Goal: Task Accomplishment & Management: Manage account settings

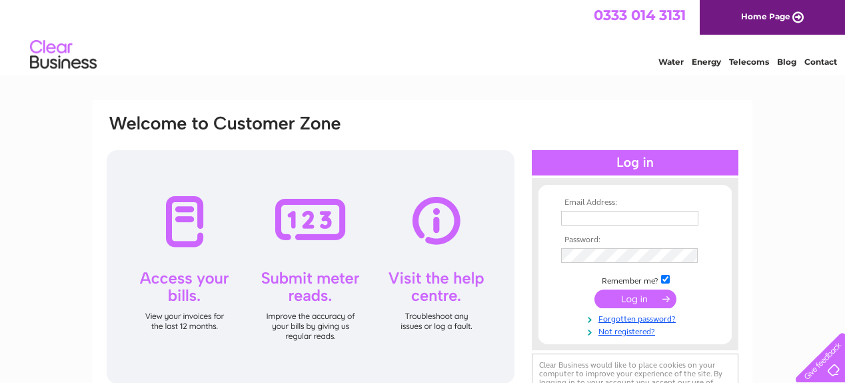
type input "treas@titwoodbowlingclub.co.uk"
click at [651, 293] on input "submit" at bounding box center [636, 298] width 82 height 19
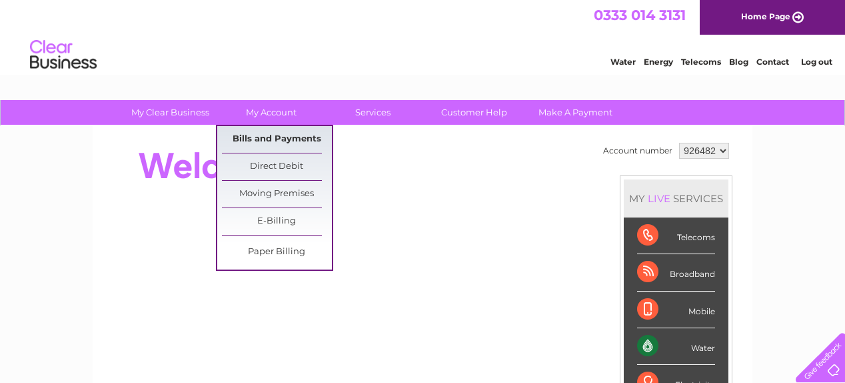
click at [276, 143] on link "Bills and Payments" at bounding box center [277, 139] width 110 height 27
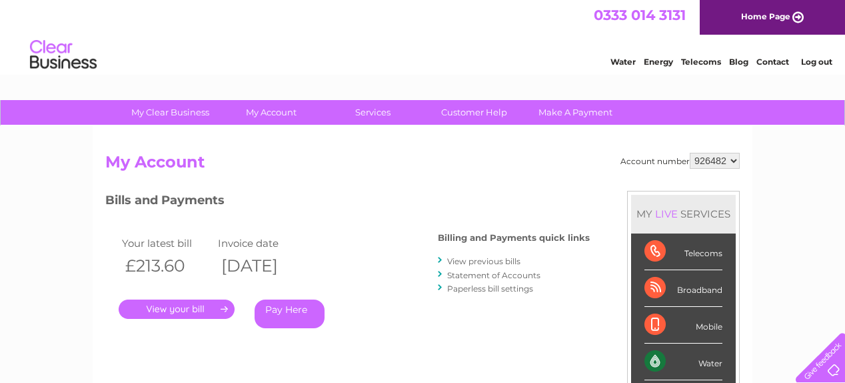
click at [473, 259] on link "View previous bills" at bounding box center [483, 261] width 73 height 10
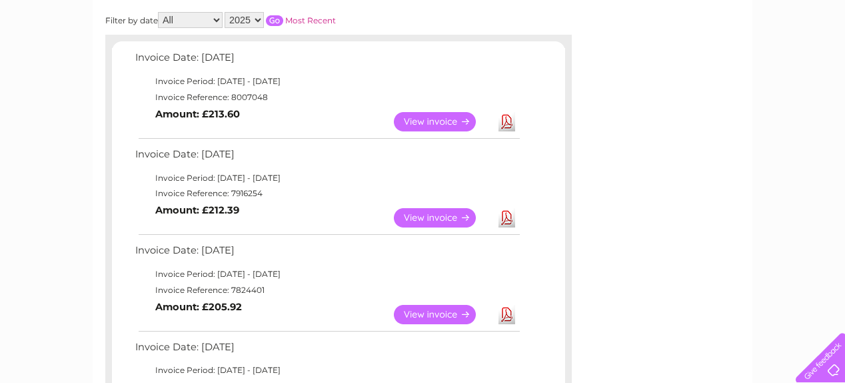
scroll to position [170, 0]
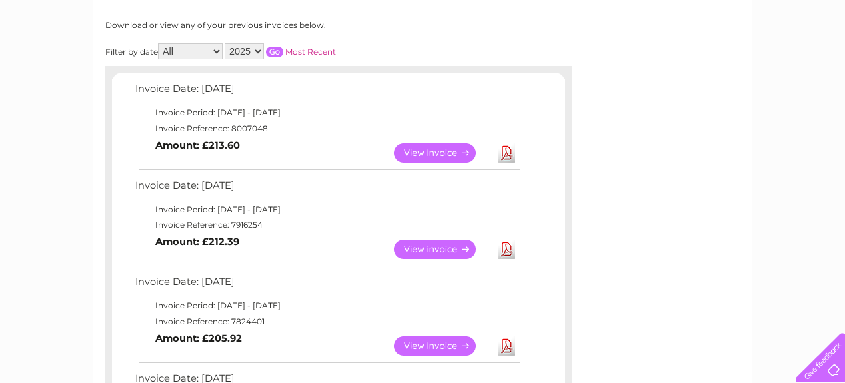
click at [449, 149] on link "View" at bounding box center [443, 152] width 98 height 19
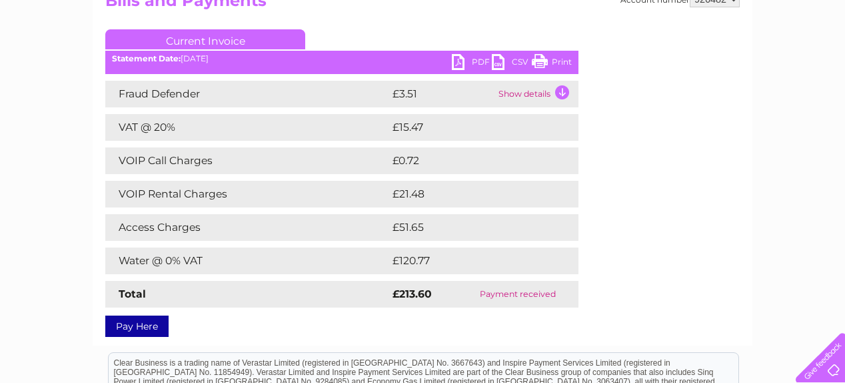
scroll to position [163, 0]
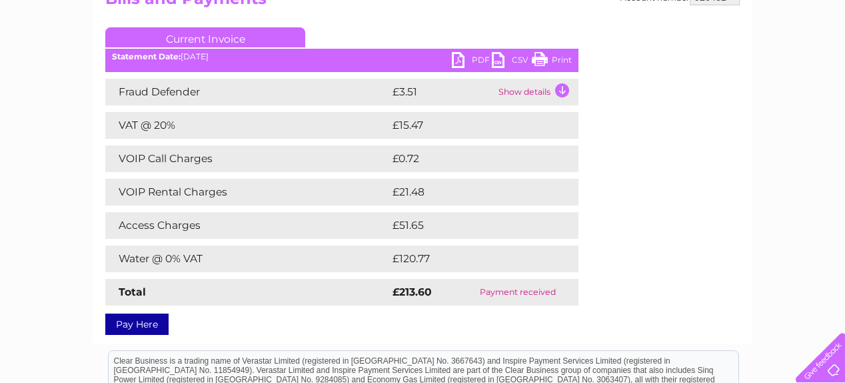
click at [535, 57] on link "Print" at bounding box center [552, 61] width 40 height 19
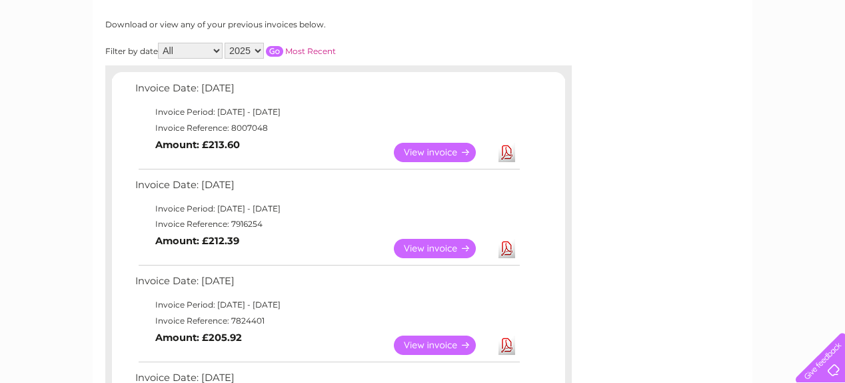
click at [398, 249] on link "View" at bounding box center [443, 248] width 98 height 19
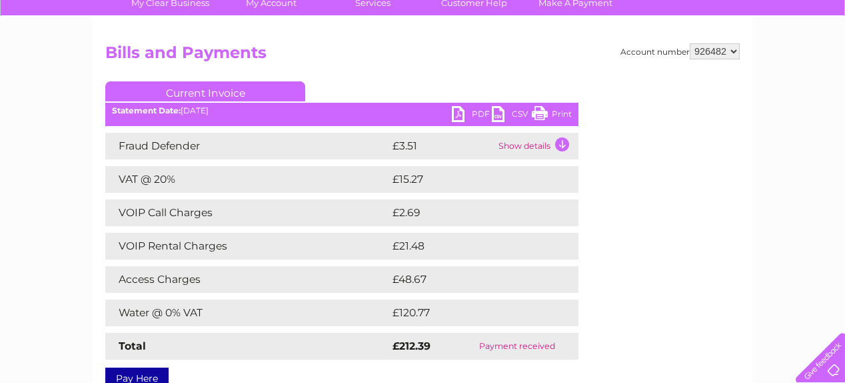
scroll to position [110, 0]
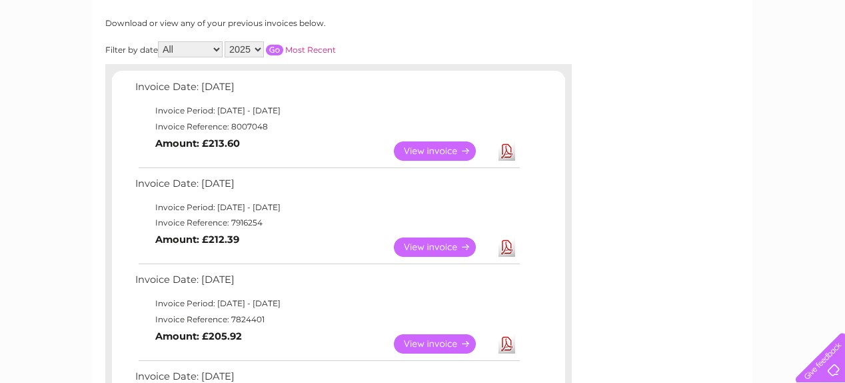
click at [443, 343] on link "View" at bounding box center [443, 343] width 98 height 19
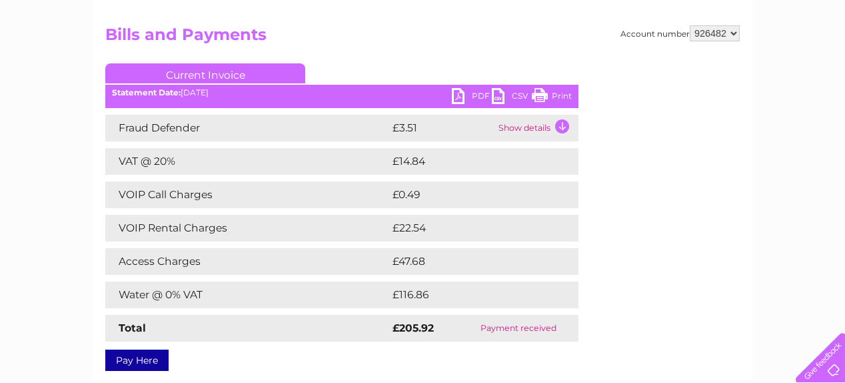
scroll to position [127, 0]
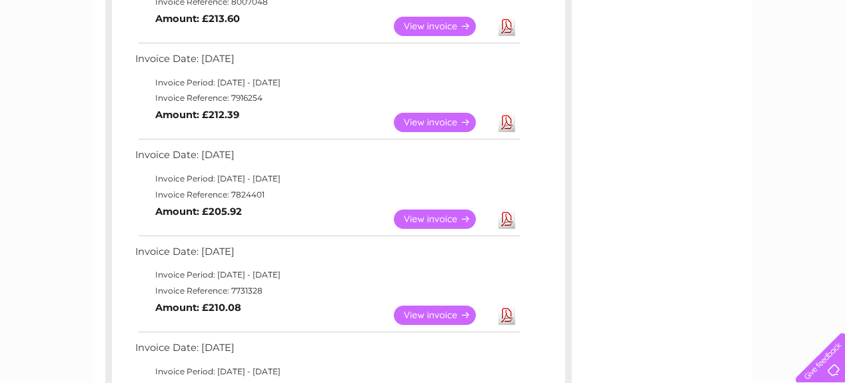
scroll to position [312, 0]
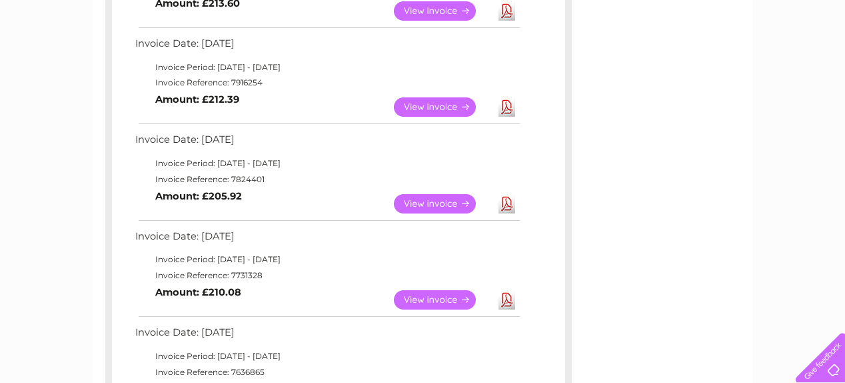
click at [458, 299] on link "View" at bounding box center [443, 299] width 98 height 19
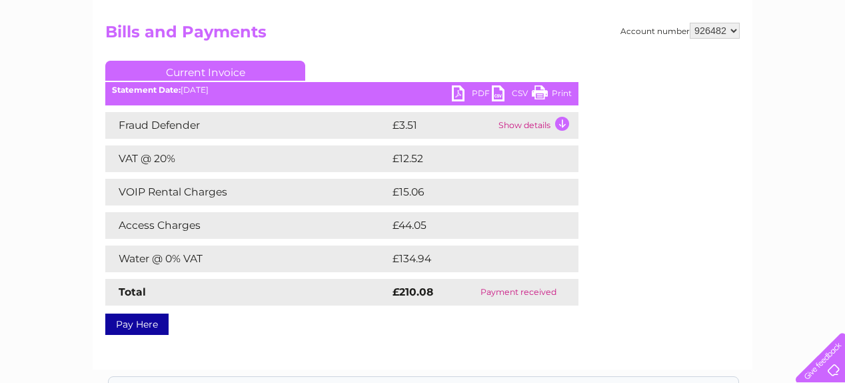
scroll to position [132, 0]
